Goal: Task Accomplishment & Management: Use online tool/utility

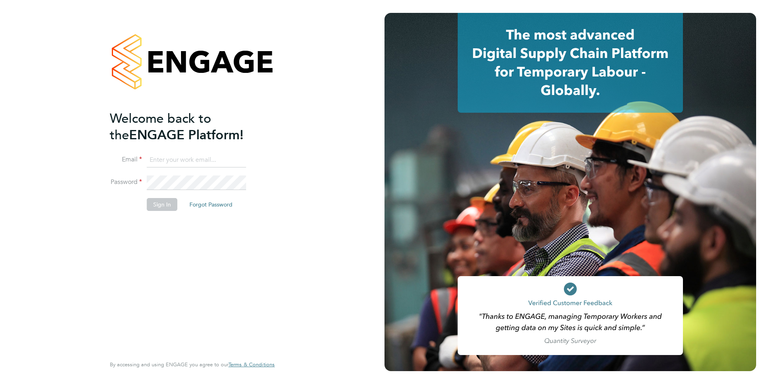
type input "r.edwards@hp4recruitment.co.uk"
click at [162, 206] on button "Sign In" at bounding box center [162, 204] width 31 height 13
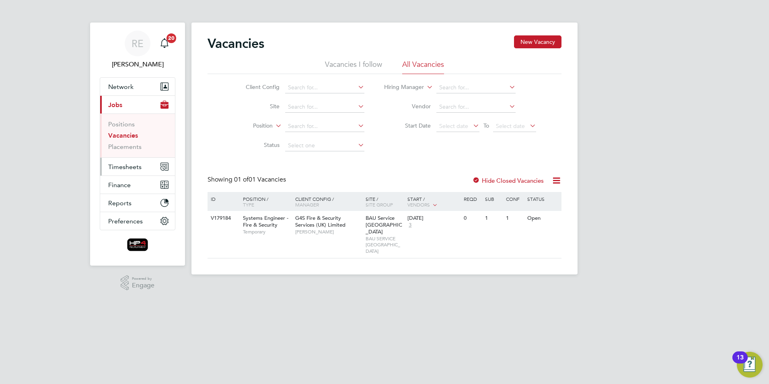
click at [131, 167] on span "Timesheets" at bounding box center [124, 167] width 33 height 8
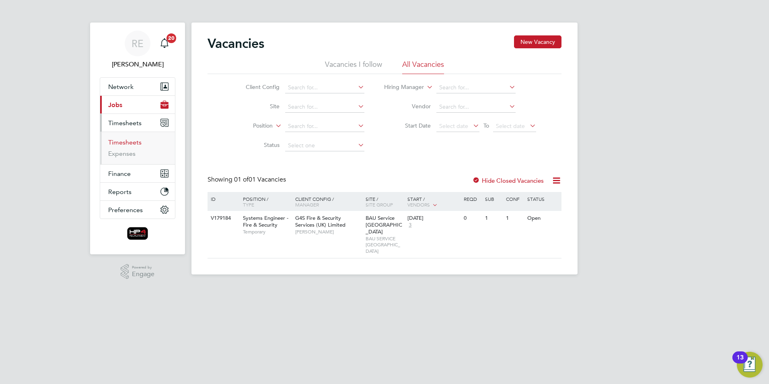
click at [128, 144] on link "Timesheets" at bounding box center [124, 142] width 33 height 8
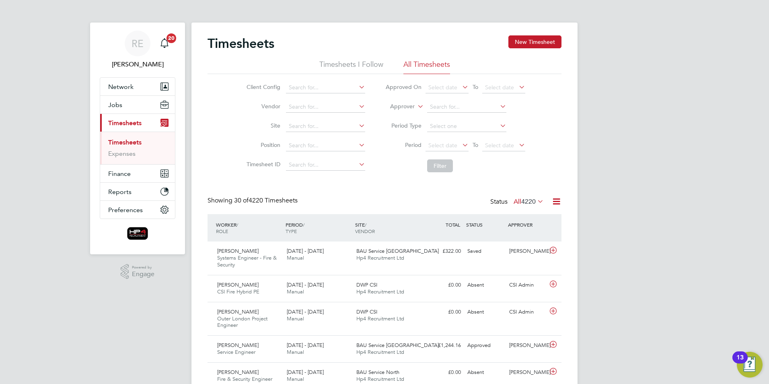
click at [460, 144] on icon at bounding box center [460, 144] width 0 height 11
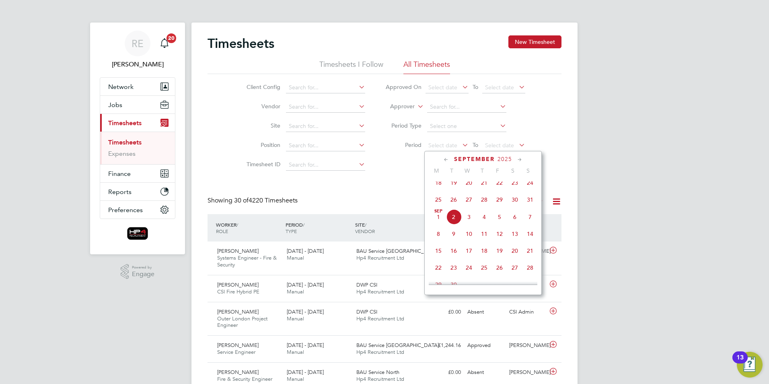
click at [438, 205] on span "25" at bounding box center [438, 199] width 15 height 15
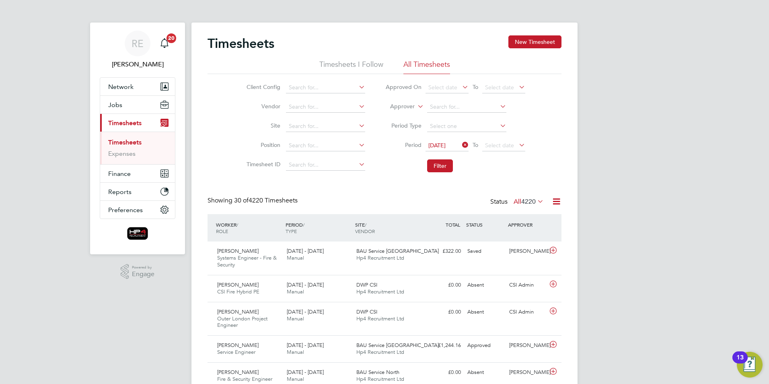
click at [517, 143] on icon at bounding box center [517, 144] width 0 height 11
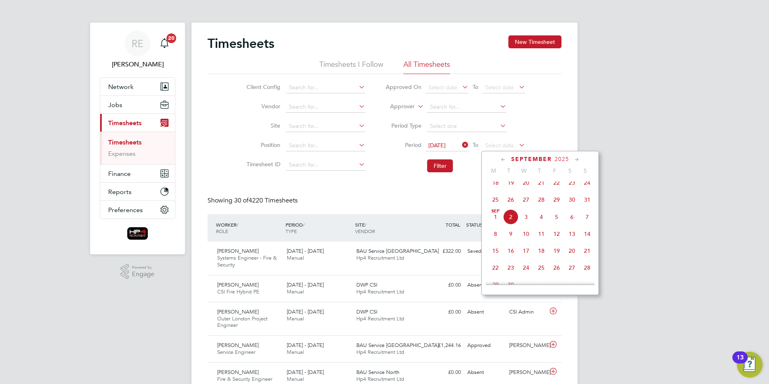
click at [589, 203] on span "31" at bounding box center [586, 199] width 15 height 15
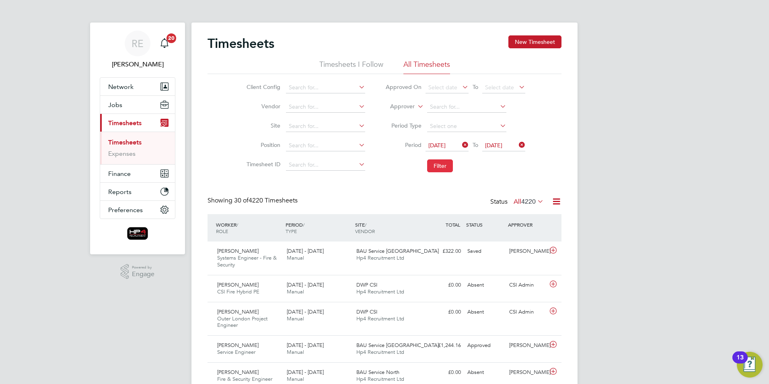
click at [442, 164] on button "Filter" at bounding box center [440, 165] width 26 height 13
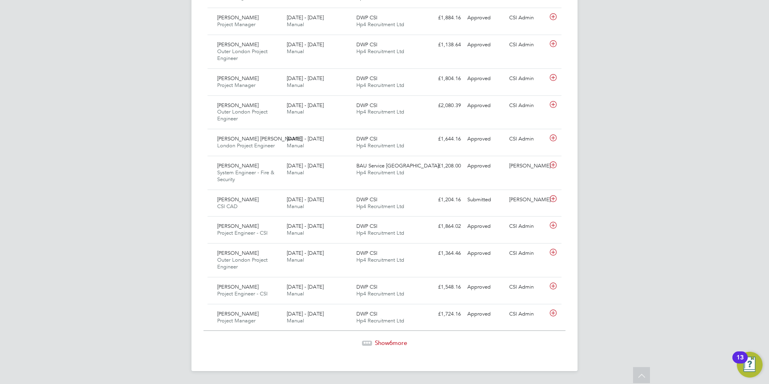
click at [395, 342] on span "Show 6 more" at bounding box center [391, 343] width 32 height 8
